Goal: Transaction & Acquisition: Purchase product/service

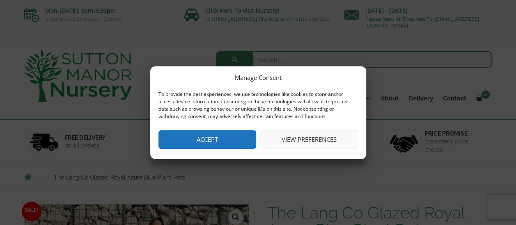
click at [239, 144] on button "Accept" at bounding box center [207, 139] width 98 height 18
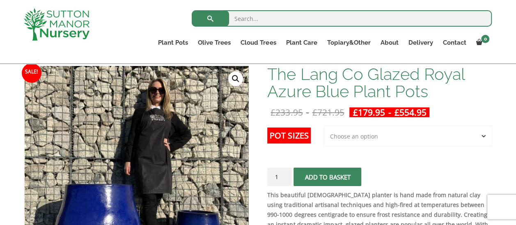
scroll to position [123, 0]
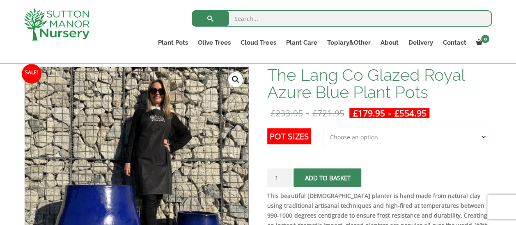
click at [426, 136] on select "Choose an option 3rd to Largest Pot In The Picture 2nd to Largest Pot In The Pi…" at bounding box center [407, 137] width 169 height 21
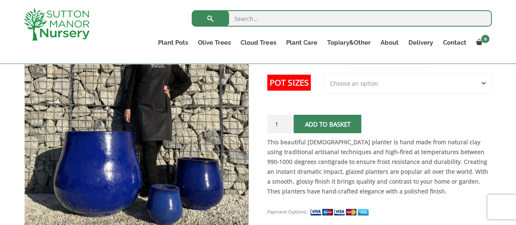
scroll to position [164, 0]
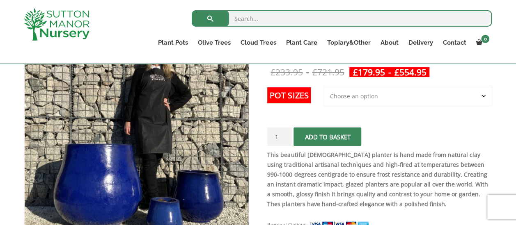
click at [470, 93] on select "Choose an option 3rd to Largest Pot In The Picture 2nd to Largest Pot In The Pi…" at bounding box center [407, 96] width 169 height 21
click at [324, 86] on select "Choose an option 3rd to Largest Pot In The Picture 2nd to Largest Pot In The Pi…" at bounding box center [407, 96] width 169 height 21
select select "2nd to Largest Pot In The Picture"
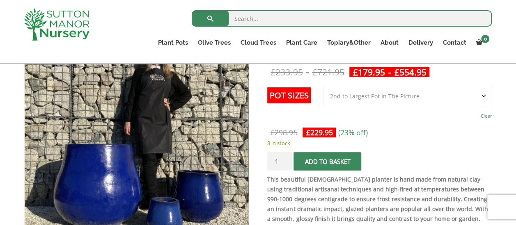
scroll to position [205, 0]
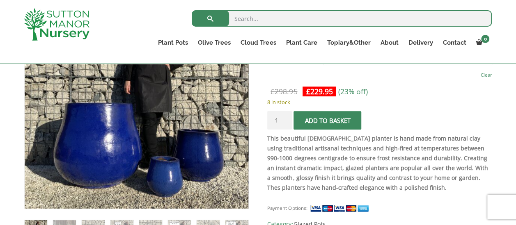
click at [334, 116] on button "Add to basket" at bounding box center [327, 120] width 68 height 18
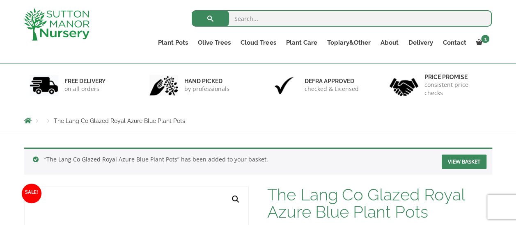
scroll to position [88, 0]
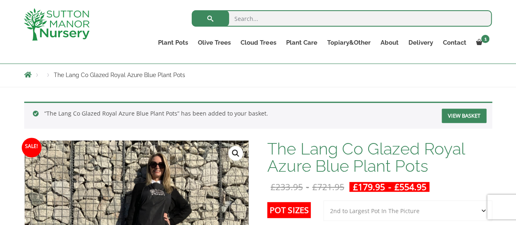
click at [456, 112] on link "View basket" at bounding box center [463, 116] width 45 height 14
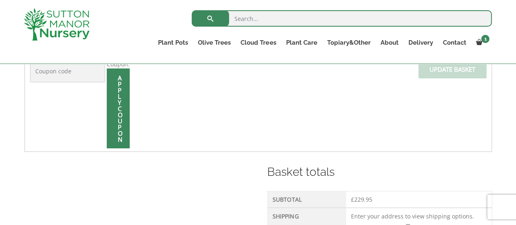
scroll to position [328, 0]
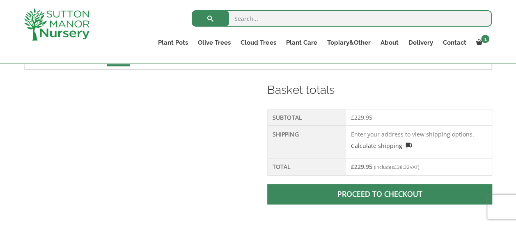
click at [379, 194] on span at bounding box center [379, 194] width 0 height 0
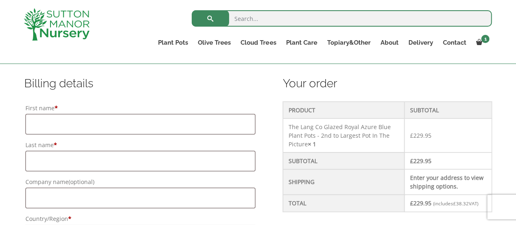
scroll to position [205, 0]
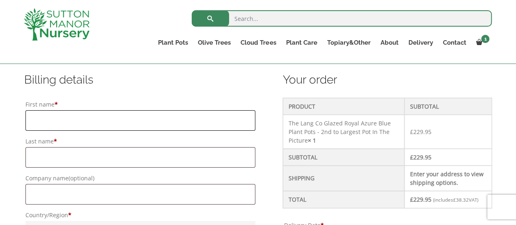
click at [136, 119] on input "First name *" at bounding box center [140, 120] width 230 height 21
type input "Victoria"
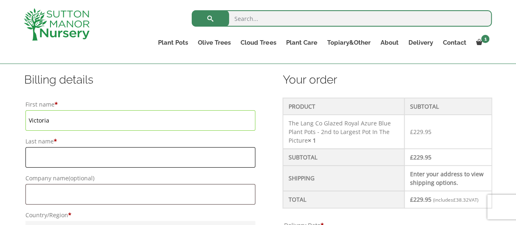
click at [112, 154] on input "Last name *" at bounding box center [140, 157] width 230 height 21
type input "Wilson"
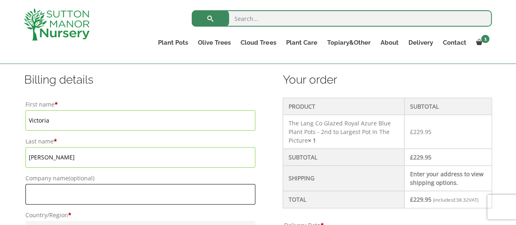
click at [114, 190] on input "Company name (optional)" at bounding box center [140, 194] width 230 height 21
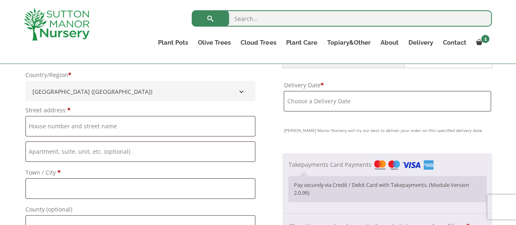
scroll to position [287, 0]
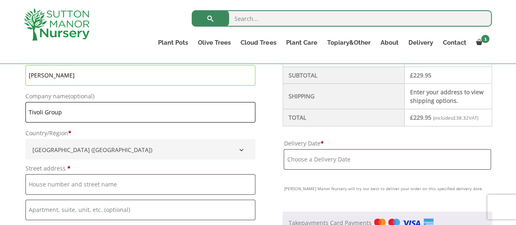
type input "Tivoli Group"
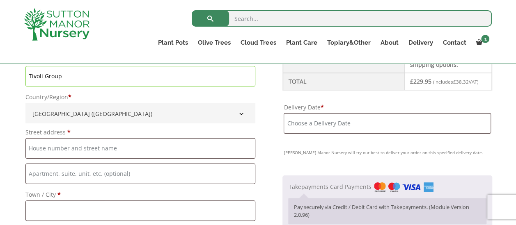
scroll to position [369, 0]
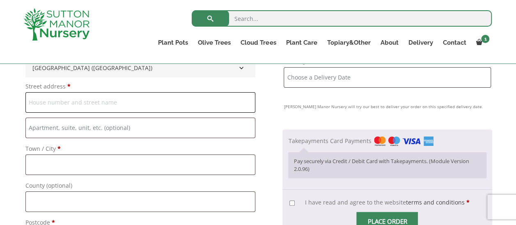
click at [169, 108] on input "Street address *" at bounding box center [140, 102] width 230 height 21
type input "Hall Farm Nursery, Church Lane"
type input "Upminster"
type input "National"
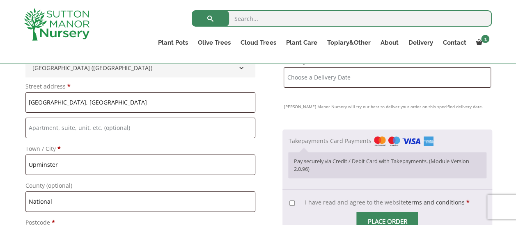
type input "RM14 3QH"
type input "+447514735419"
type input "neil.lewis@nurture-group.co.uk"
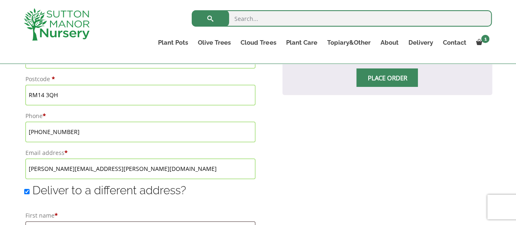
scroll to position [533, 0]
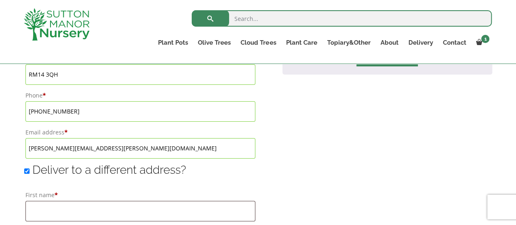
drag, startPoint x: 85, startPoint y: 112, endPoint x: 17, endPoint y: 112, distance: 67.7
click at [17, 112] on div "Have a coupon? Click here to enter your code Apply coupon Billing details First…" at bounding box center [258, 134] width 516 height 877
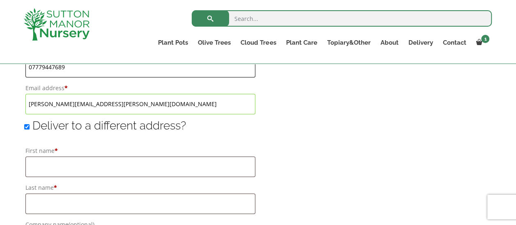
scroll to position [574, 0]
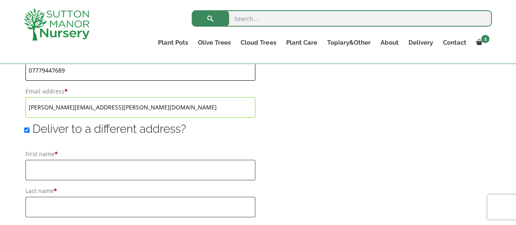
type input "07779447689"
click at [96, 166] on input "First name *" at bounding box center [140, 170] width 230 height 21
type input "Neil"
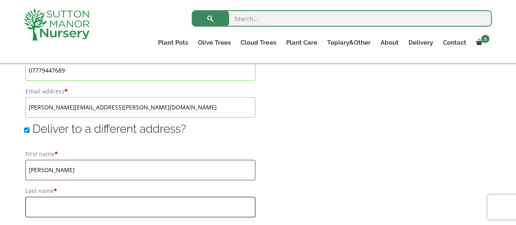
type input "Lewis"
type input "Nurture Group"
type input "Hall Farm Nursery, Church Lane"
type input "Upminster"
type input "National"
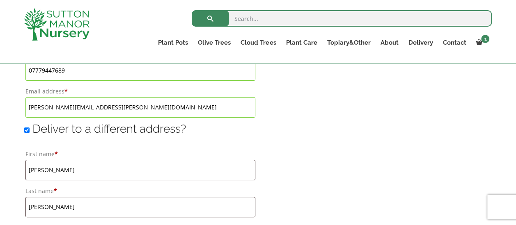
type input "RM14 3QH"
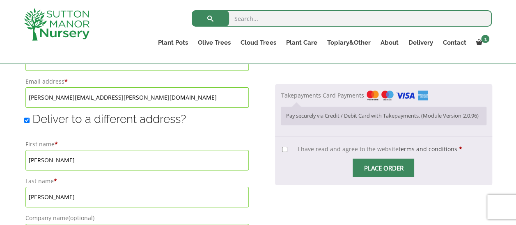
scroll to position [578, 0]
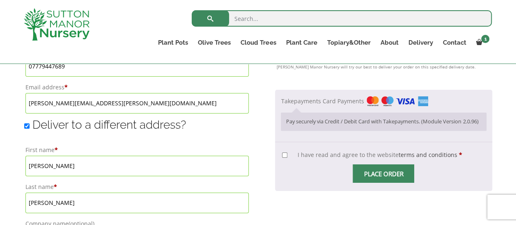
drag, startPoint x: 57, startPoint y: 167, endPoint x: 12, endPoint y: 162, distance: 45.0
click at [12, 162] on div "Have a coupon? Click here to enter your code Apply coupon Billing details First…" at bounding box center [258, 89] width 516 height 877
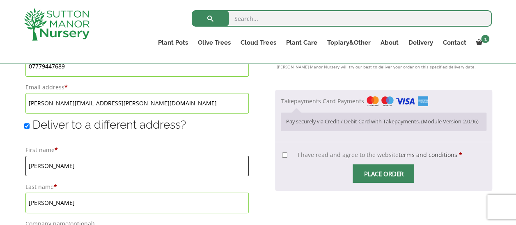
type input "Clarissa"
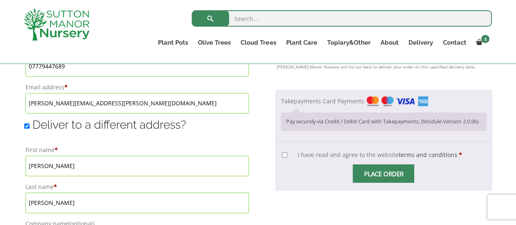
click at [50, 206] on input "Lewis" at bounding box center [137, 203] width 224 height 21
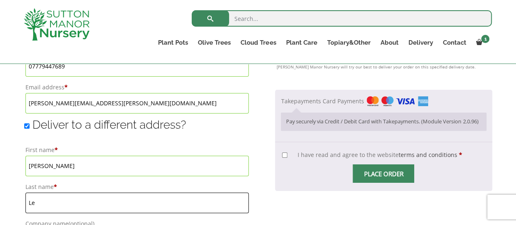
type input "L"
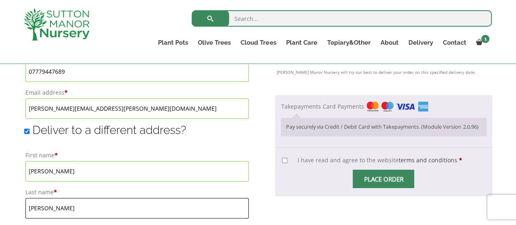
scroll to position [573, 0]
type input "James"
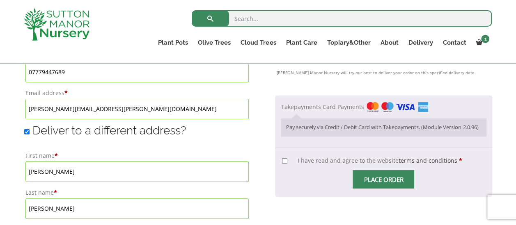
click at [375, 189] on span "Place order" at bounding box center [383, 179] width 62 height 18
click at [287, 164] on input "I have read and agree to the website terms and conditions *" at bounding box center [284, 160] width 5 height 5
checkbox input "true"
click at [383, 179] on span "Checkout" at bounding box center [383, 179] width 0 height 0
click at [379, 189] on input "Place order" at bounding box center [383, 179] width 62 height 18
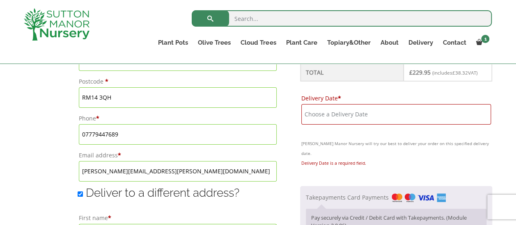
scroll to position [523, 0]
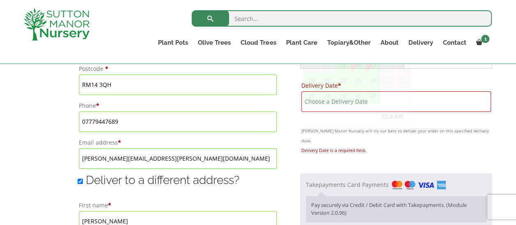
click at [367, 112] on input "Delivery Date *" at bounding box center [396, 101] width 190 height 21
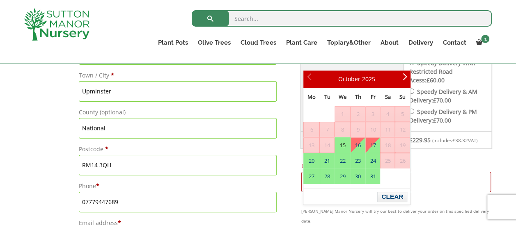
scroll to position [441, 0]
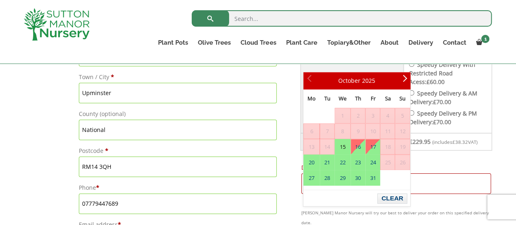
click at [343, 148] on link "15" at bounding box center [342, 146] width 15 height 15
type input "15 October, 2025"
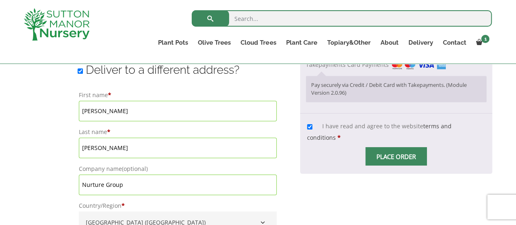
scroll to position [646, 0]
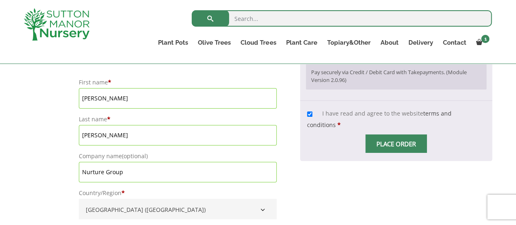
click at [396, 144] on span "Checkout" at bounding box center [396, 144] width 0 height 0
click at [398, 153] on input "Place order" at bounding box center [396, 144] width 62 height 18
